Goal: Information Seeking & Learning: Learn about a topic

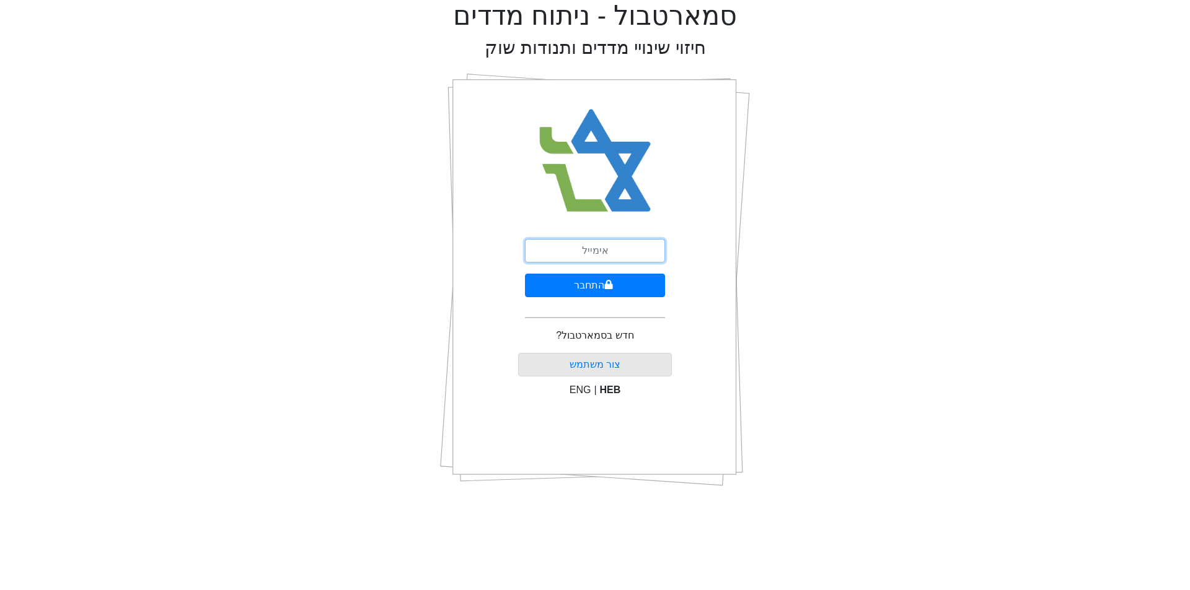
click at [604, 248] on input "email" at bounding box center [595, 251] width 140 height 24
type input "[PERSON_NAME][EMAIL_ADDRESS][DOMAIN_NAME]"
click at [559, 286] on button "התחבר" at bounding box center [595, 286] width 140 height 24
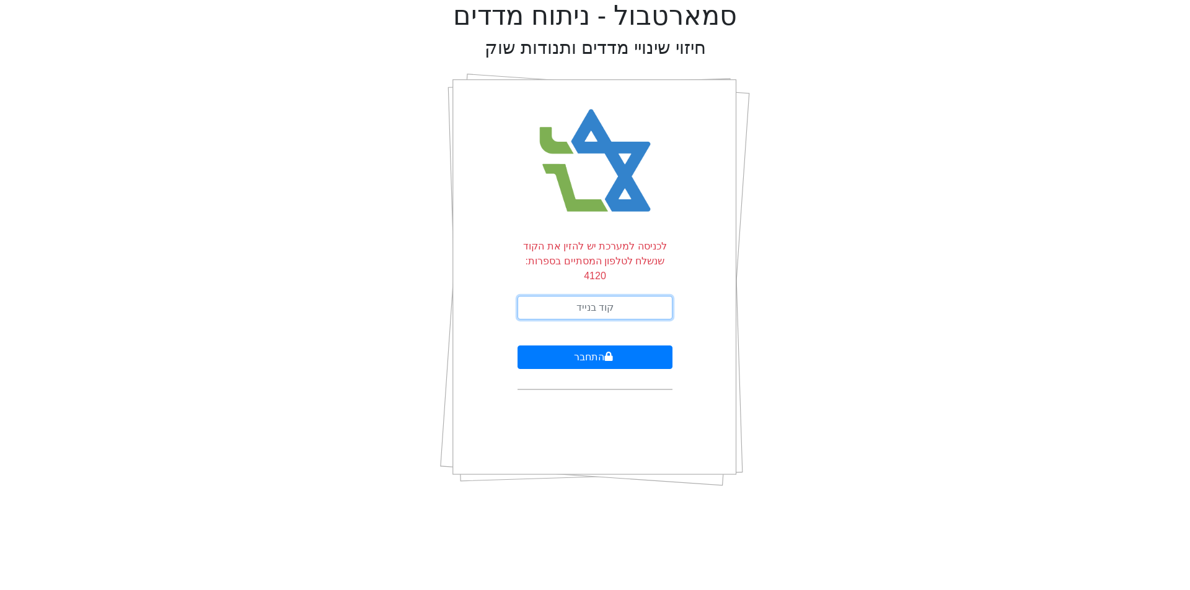
click at [600, 296] on input "text" at bounding box center [594, 308] width 155 height 24
type input "712834"
click at [517, 346] on button "התחבר" at bounding box center [594, 358] width 155 height 24
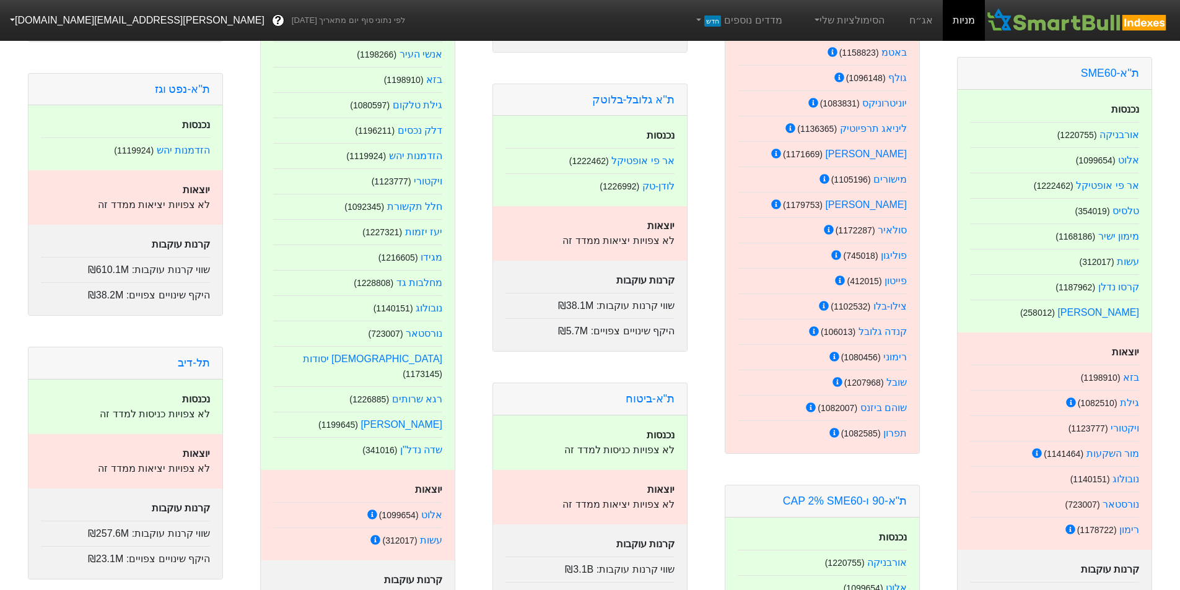
scroll to position [929, 0]
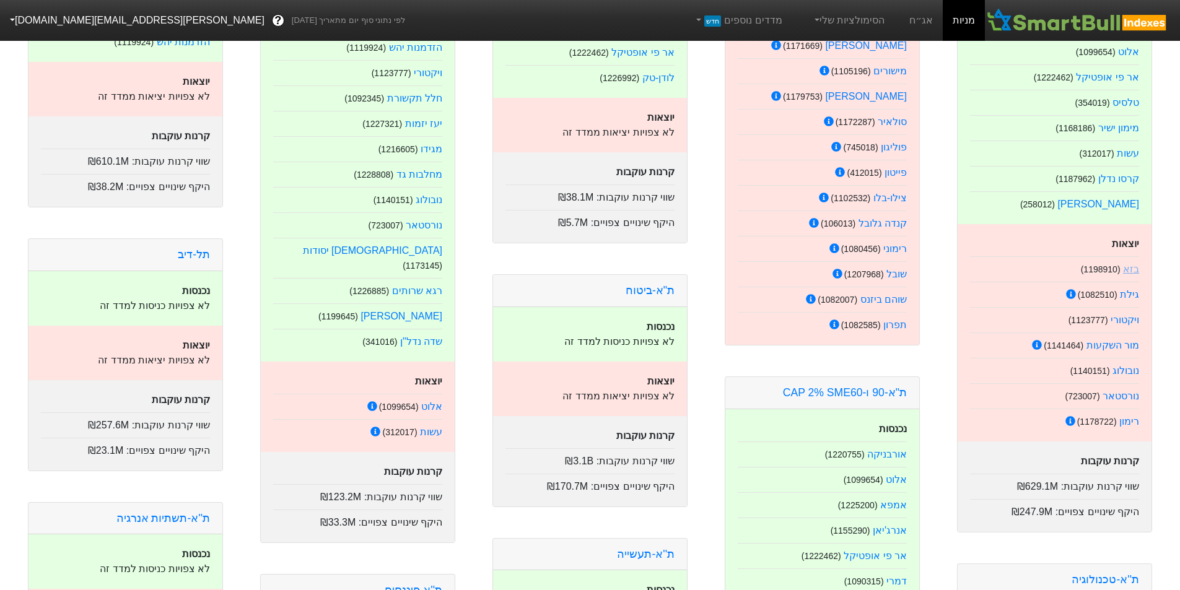
click at [1131, 264] on link "בזא" at bounding box center [1131, 269] width 16 height 11
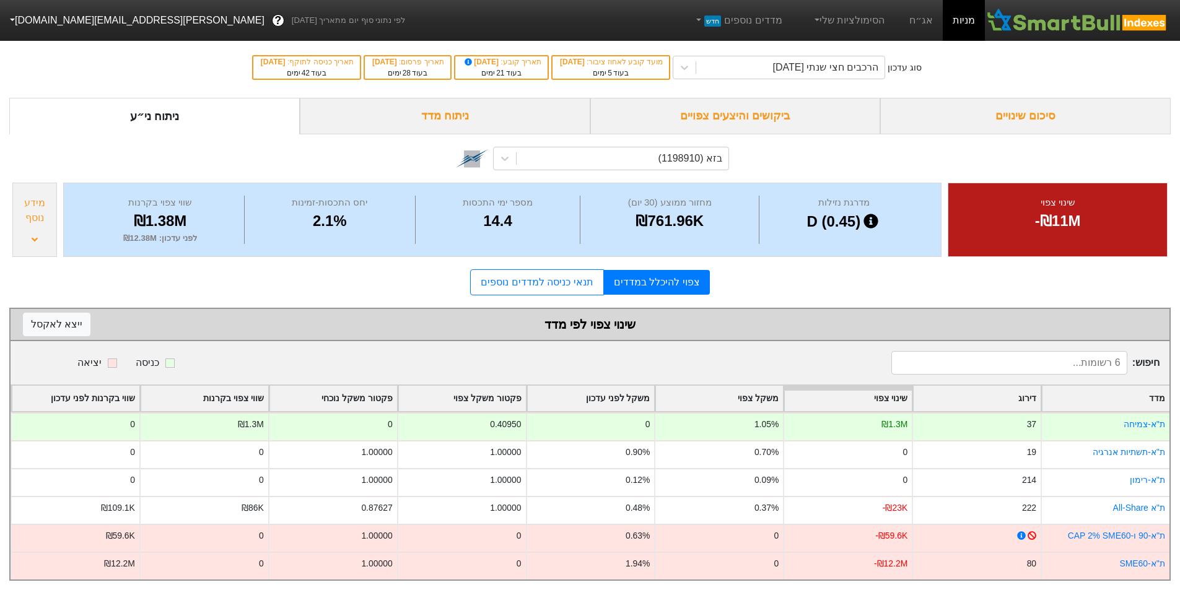
click at [1080, 27] on img at bounding box center [1077, 20] width 185 height 25
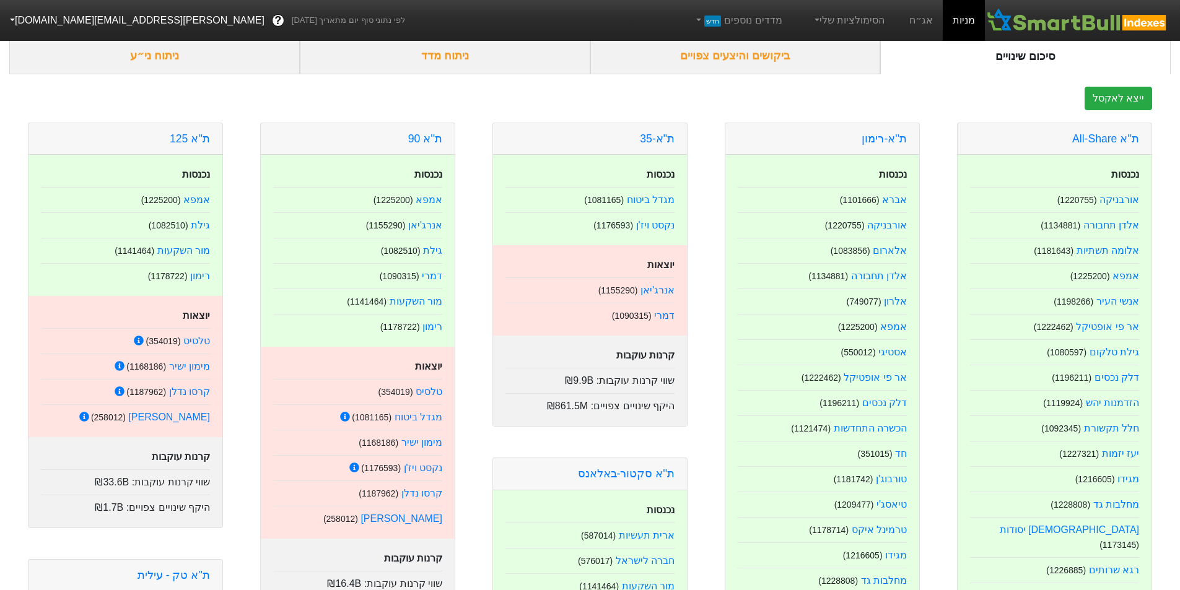
scroll to position [186, 0]
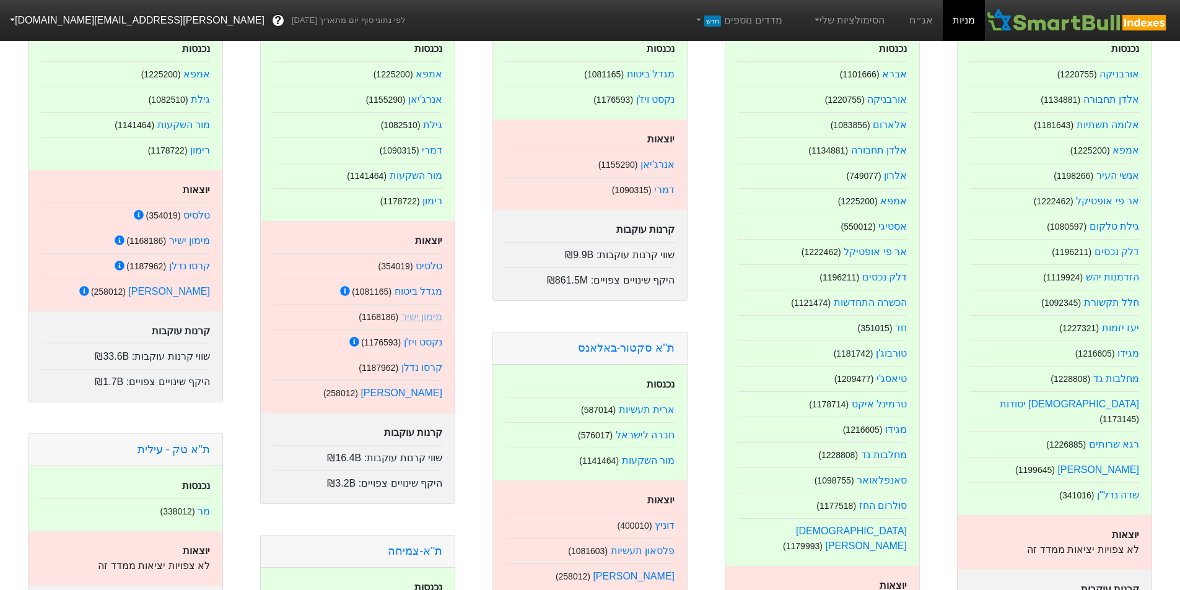
click at [424, 317] on link "מימון ישיר" at bounding box center [421, 317] width 41 height 11
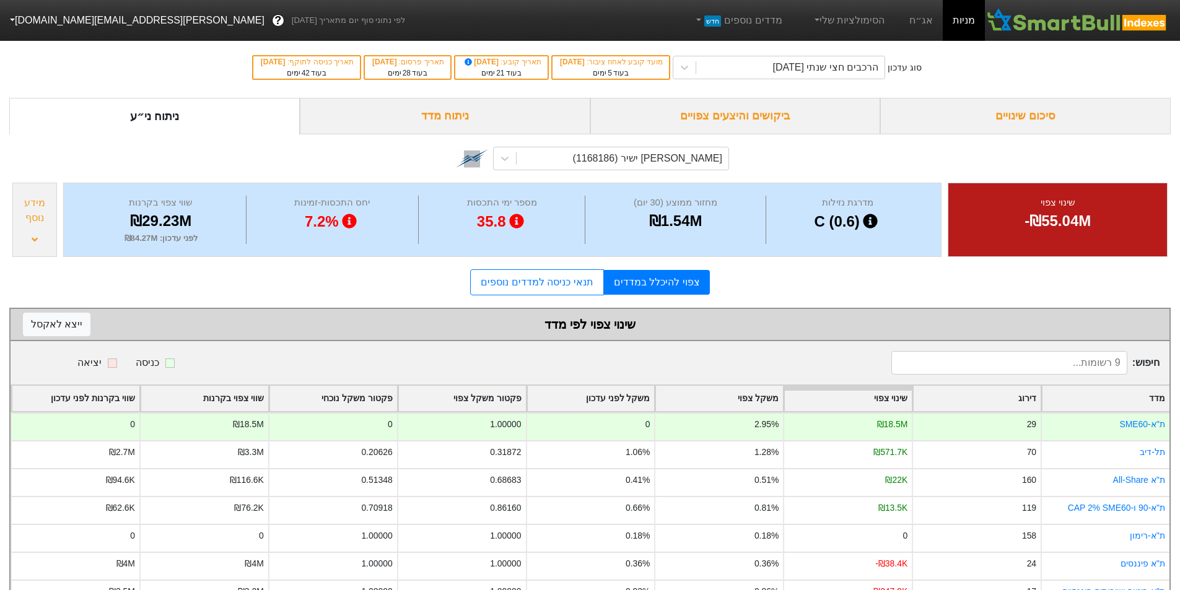
click at [1053, 16] on img at bounding box center [1077, 20] width 185 height 25
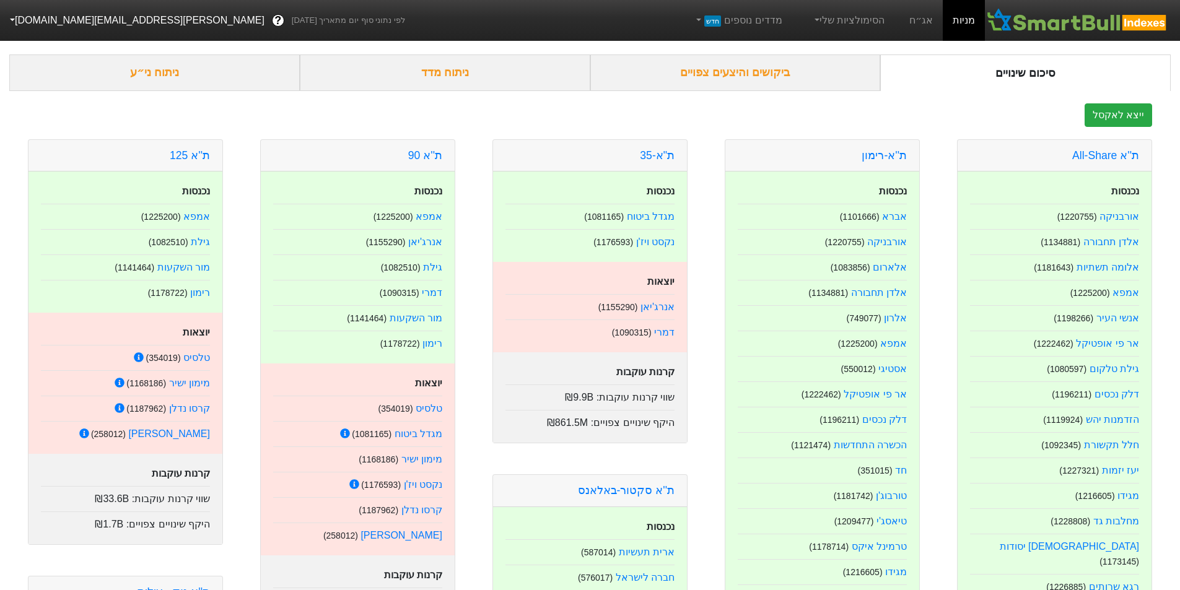
scroll to position [62, 0]
